Goal: Entertainment & Leisure: Consume media (video, audio)

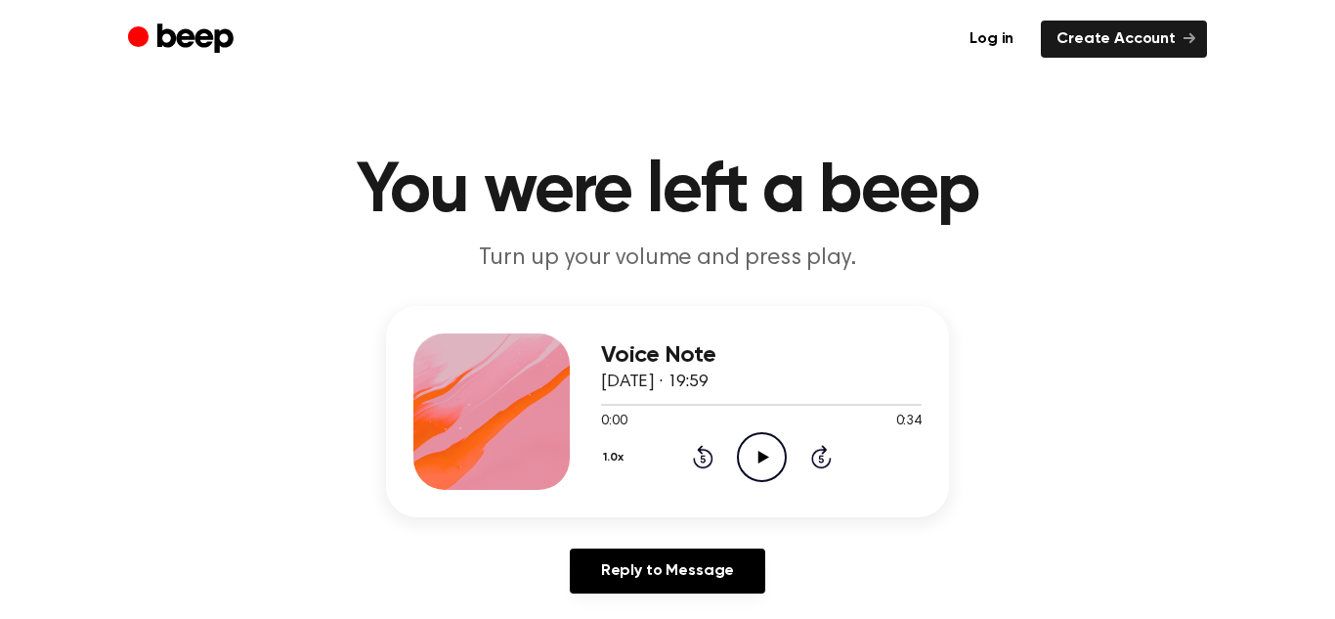
click at [757, 461] on icon at bounding box center [762, 456] width 11 height 13
click at [751, 454] on icon "Play Audio" at bounding box center [762, 457] width 50 height 50
click at [761, 448] on icon "Play Audio" at bounding box center [762, 457] width 50 height 50
